Goal: Transaction & Acquisition: Book appointment/travel/reservation

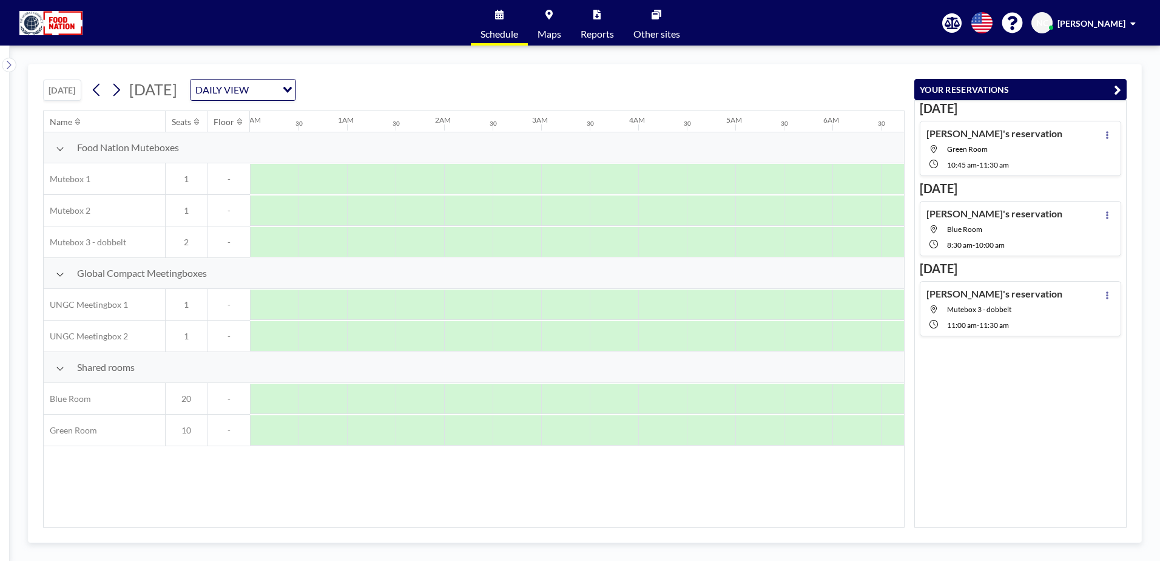
scroll to position [0, 728]
click at [101, 83] on icon at bounding box center [97, 90] width 12 height 18
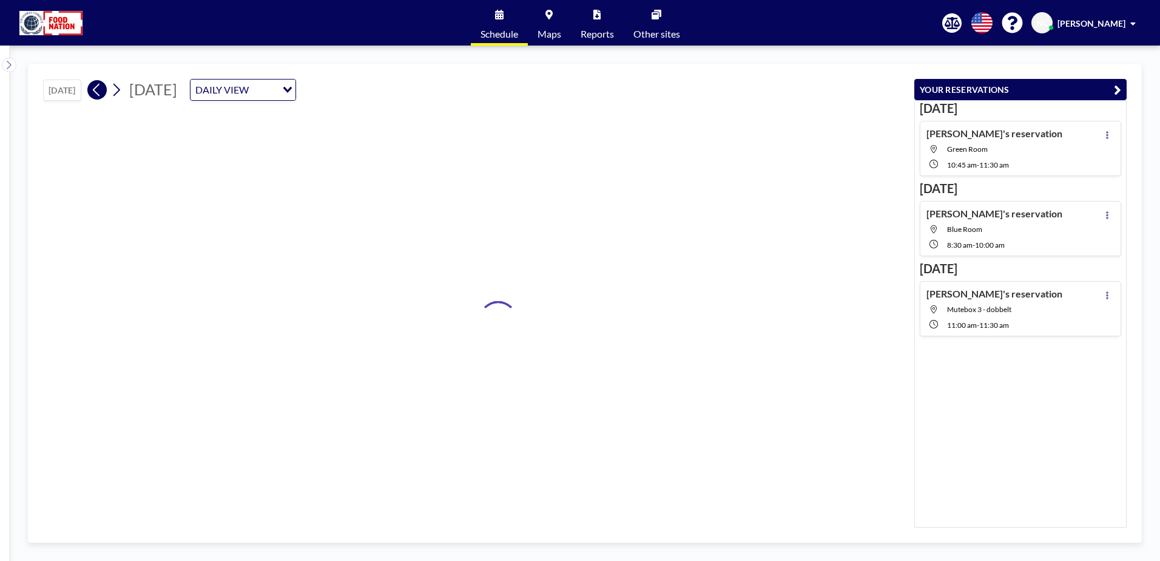
click at [101, 83] on icon at bounding box center [97, 90] width 12 height 18
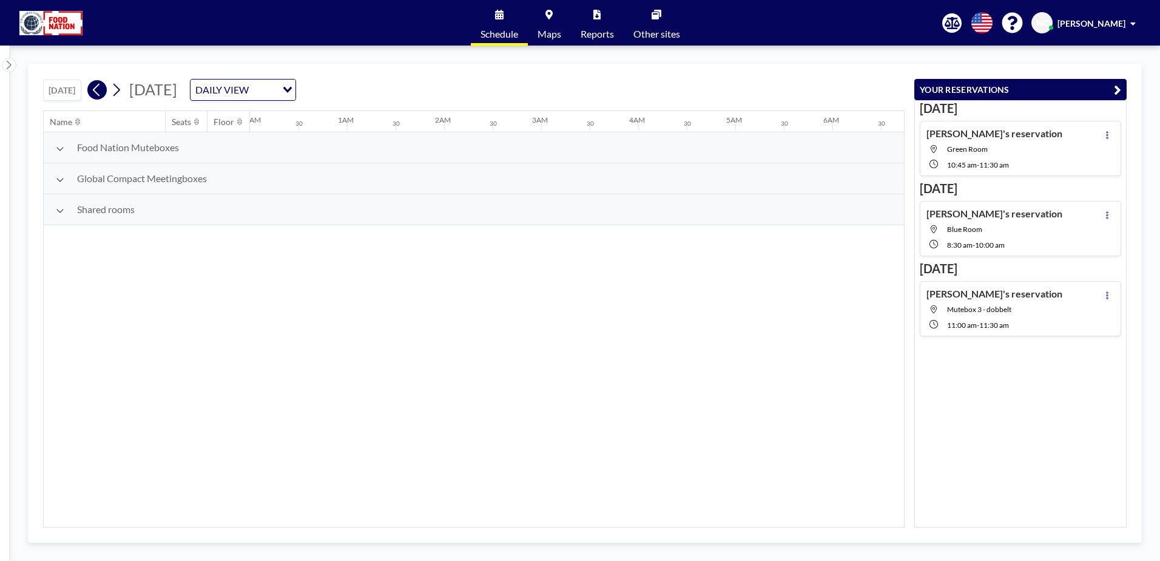
click at [101, 83] on icon at bounding box center [97, 90] width 12 height 18
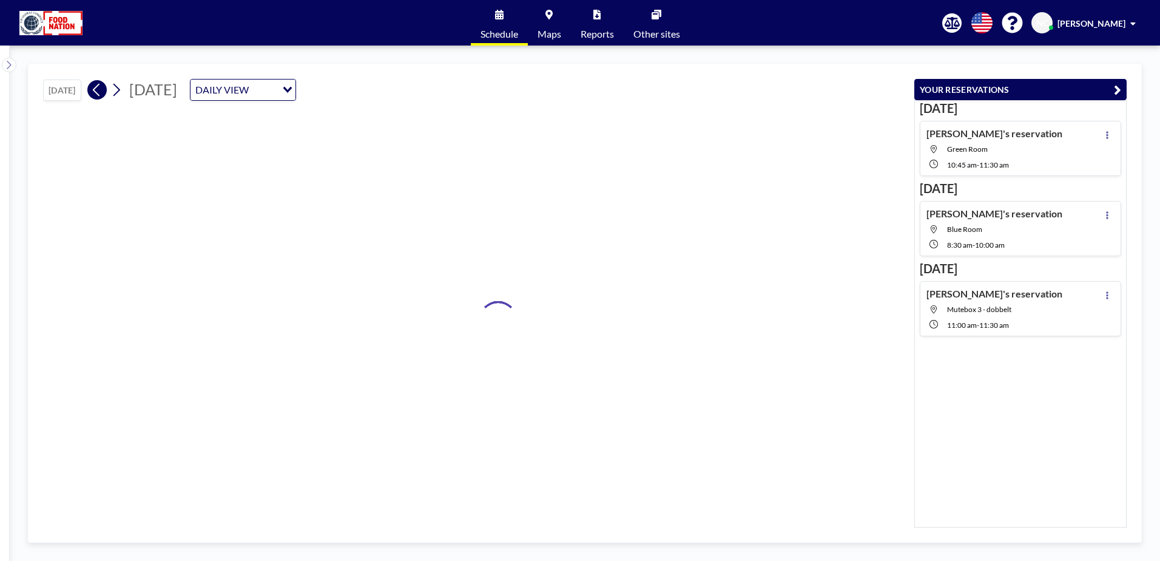
click at [101, 83] on icon at bounding box center [97, 90] width 12 height 18
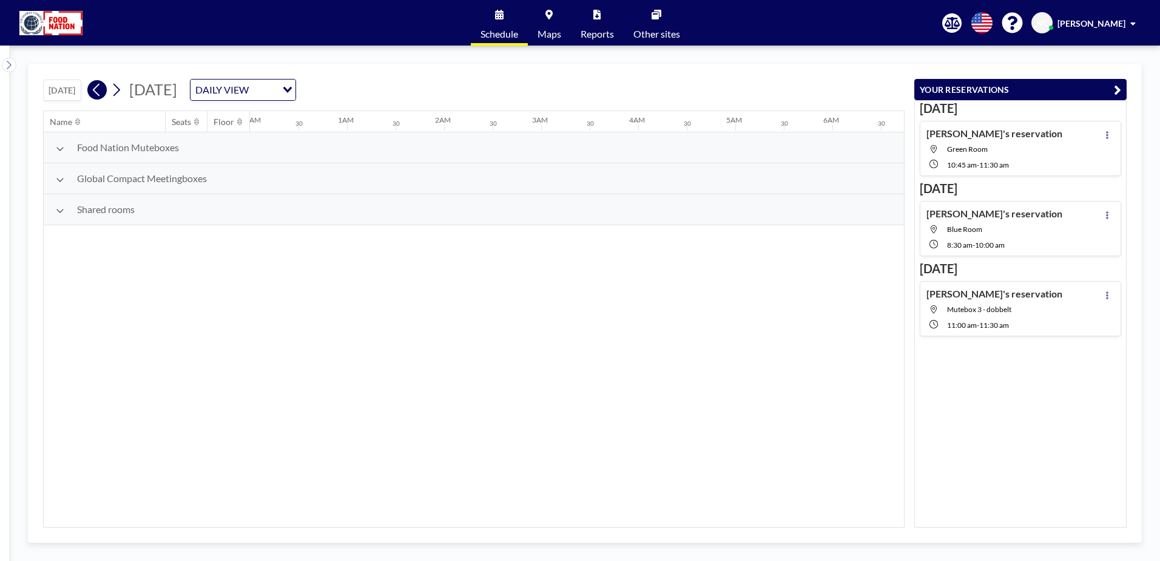
scroll to position [0, 389]
click at [101, 83] on icon at bounding box center [97, 90] width 12 height 18
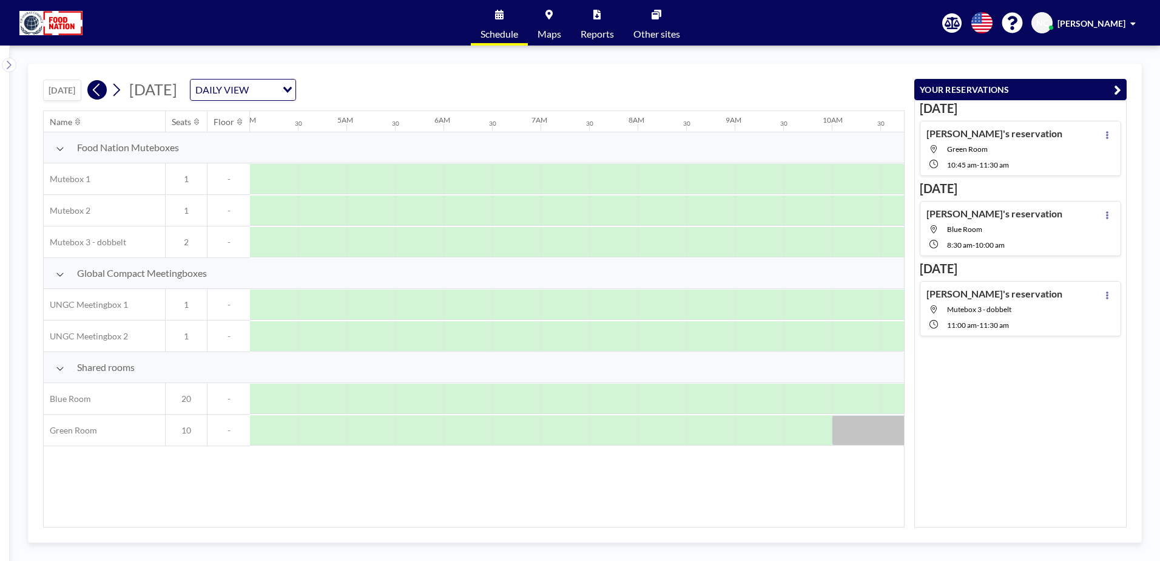
scroll to position [0, 0]
click at [101, 83] on icon at bounding box center [97, 90] width 12 height 18
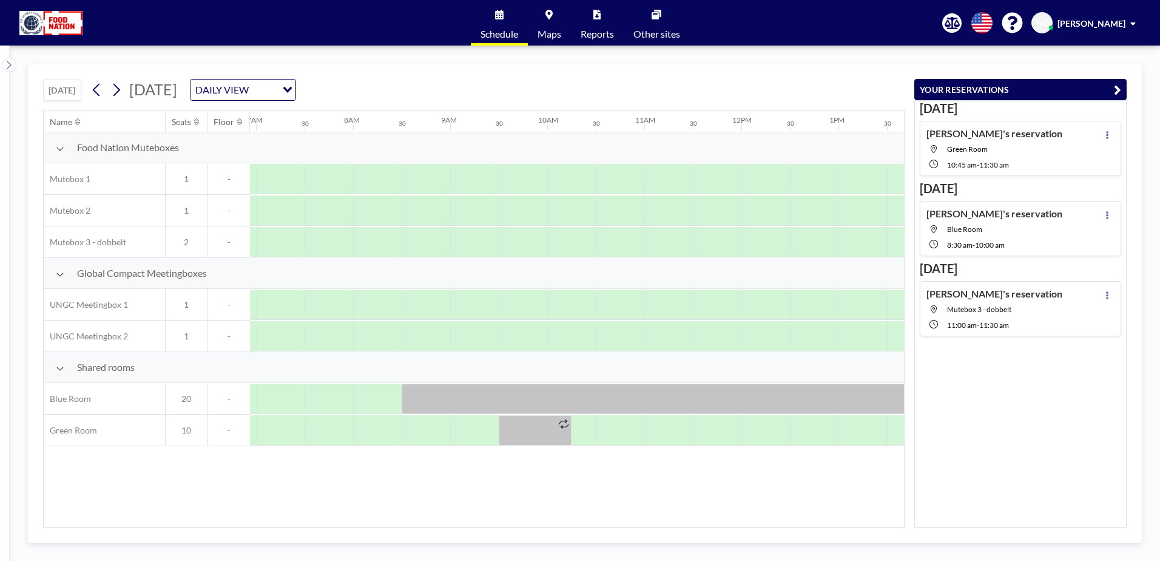
scroll to position [0, 728]
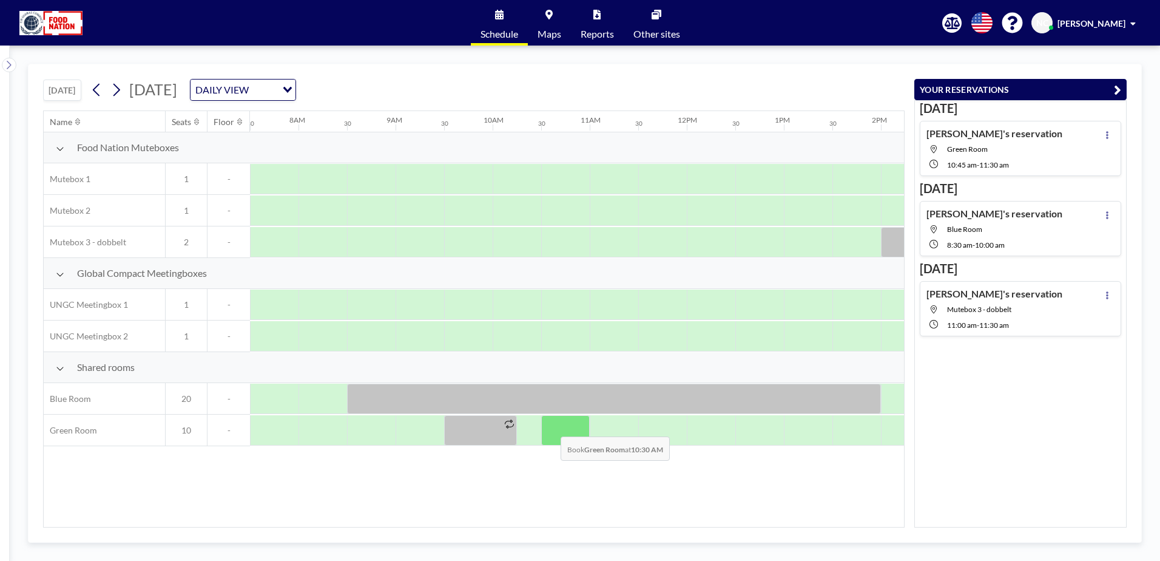
click at [551, 427] on div at bounding box center [565, 430] width 49 height 30
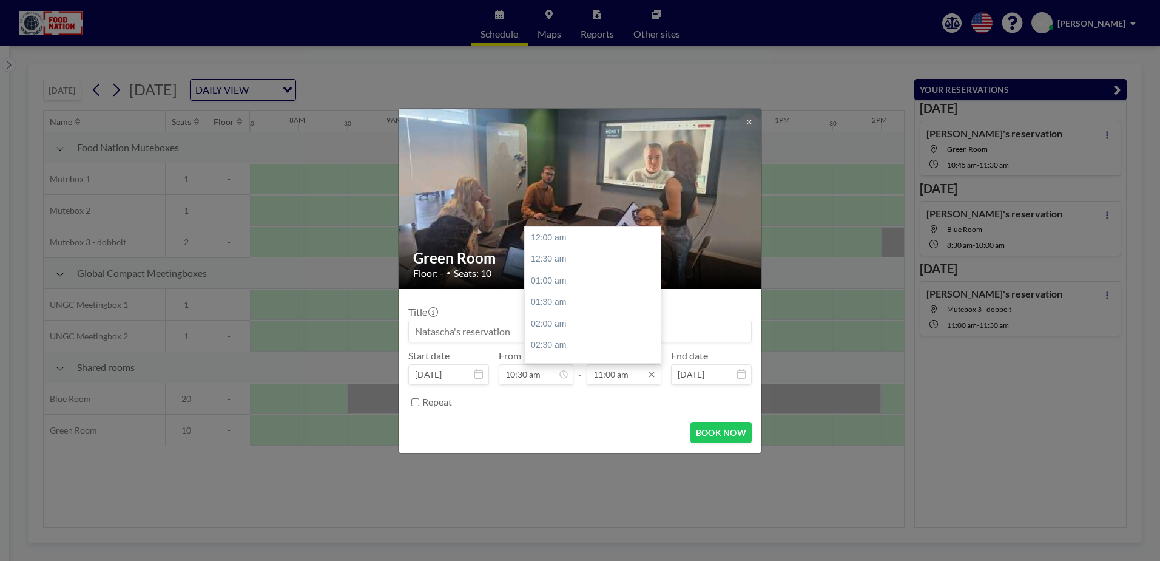
scroll to position [475, 0]
click at [620, 376] on input "11:00 am" at bounding box center [624, 374] width 75 height 21
click at [610, 376] on input "11:00 am" at bounding box center [624, 374] width 75 height 21
click at [614, 375] on input "11:00 am" at bounding box center [624, 374] width 75 height 21
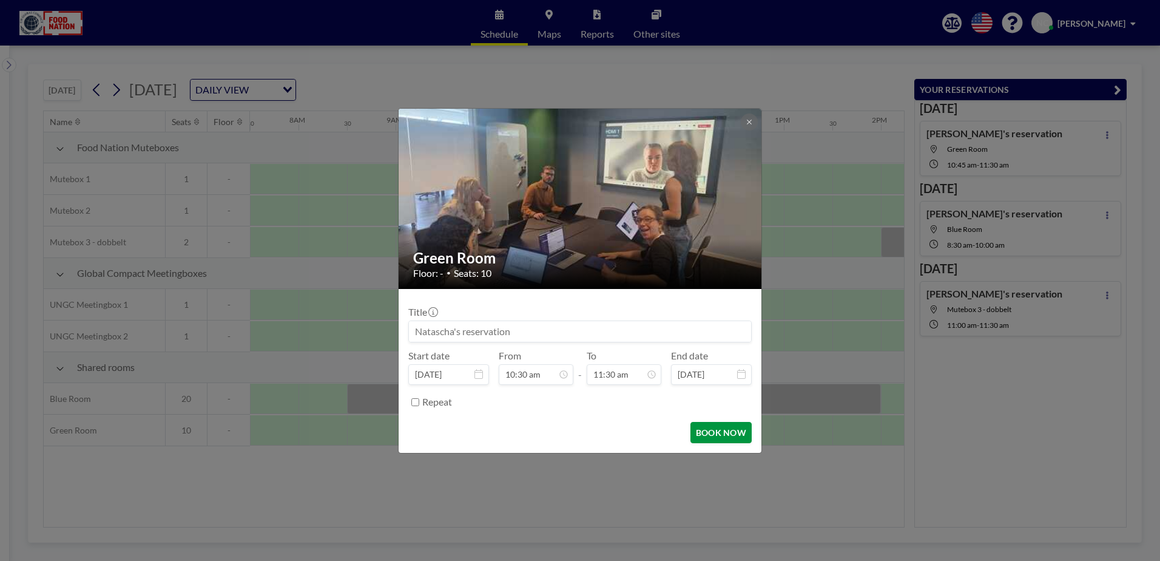
type input "11:30 am"
click at [722, 431] on button "BOOK NOW" at bounding box center [720, 432] width 61 height 21
